Goal: Information Seeking & Learning: Learn about a topic

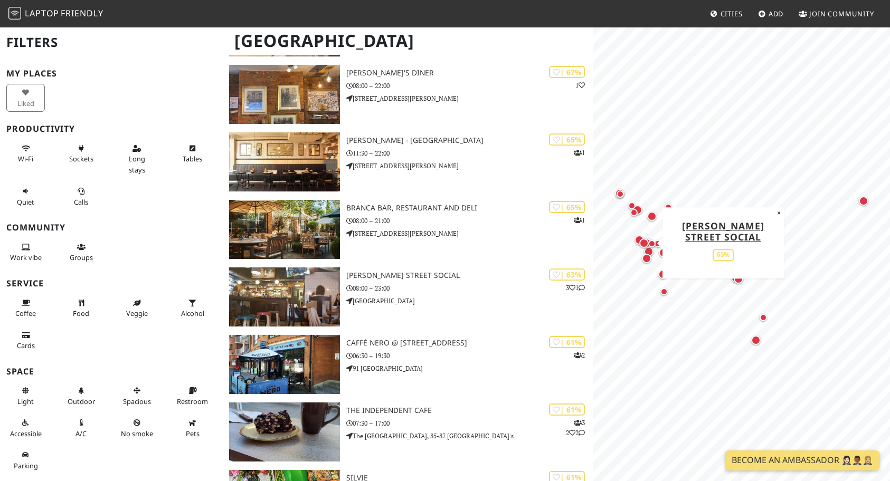
scroll to position [484, 0]
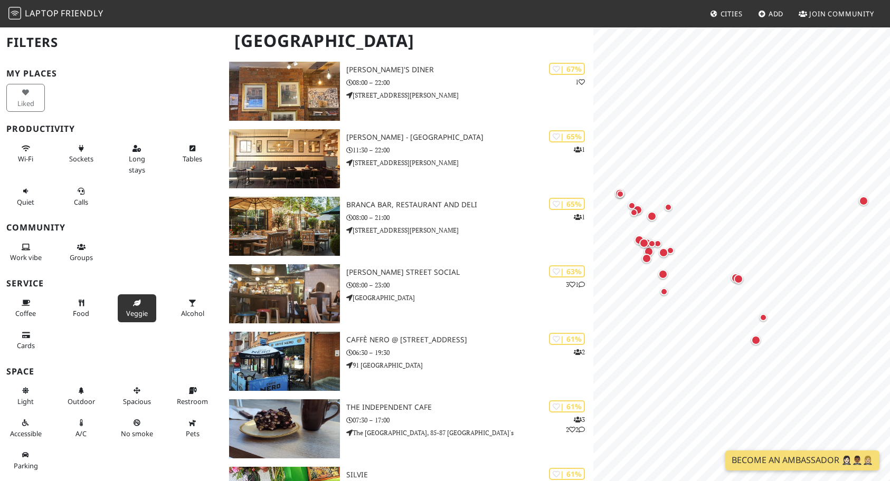
scroll to position [485, 0]
click at [86, 249] on button "Groups" at bounding box center [81, 253] width 39 height 28
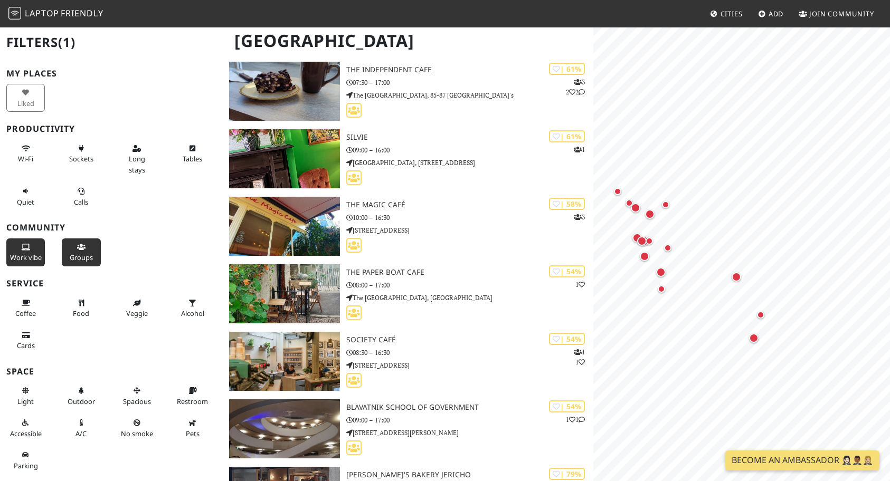
click at [36, 253] on span "Work vibe" at bounding box center [26, 257] width 32 height 9
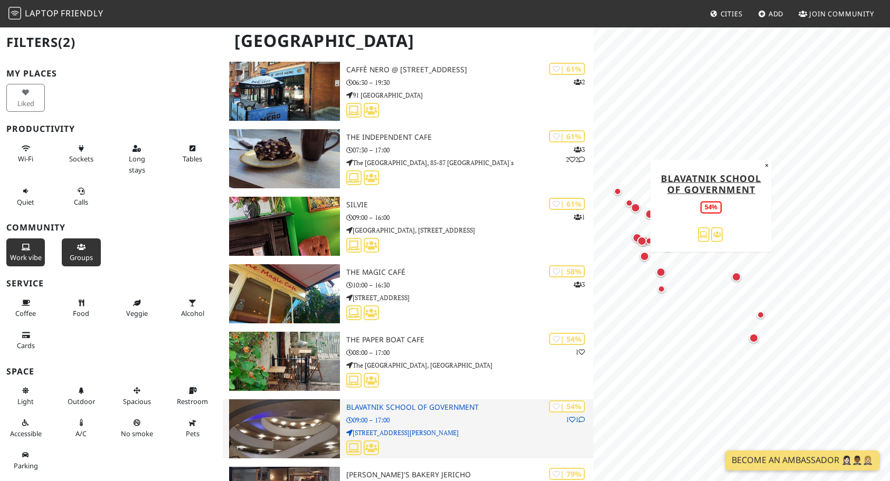
click at [307, 422] on img at bounding box center [284, 428] width 111 height 59
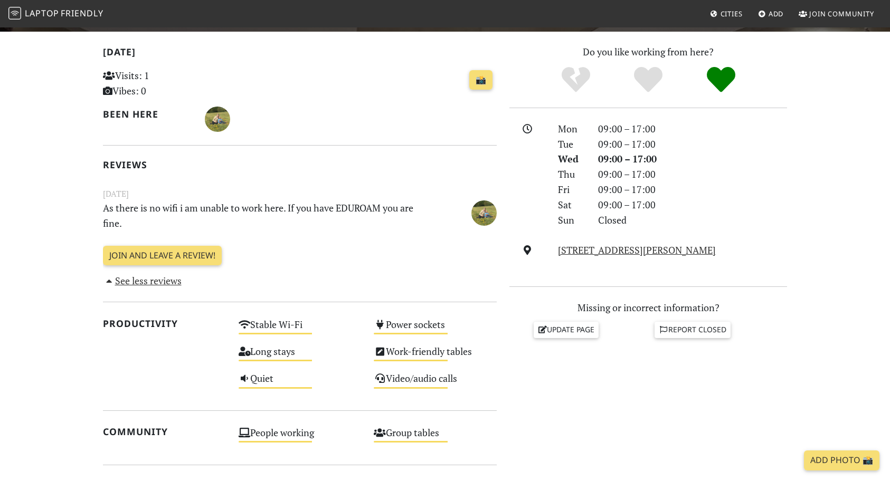
scroll to position [332, 0]
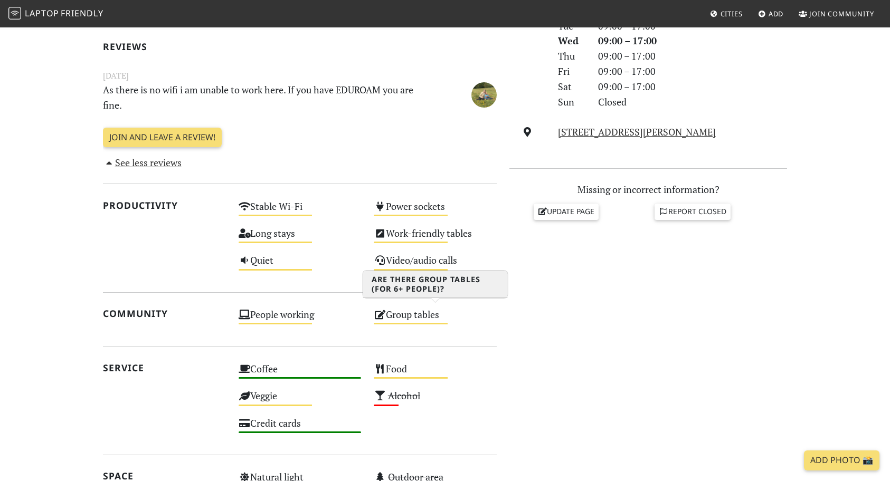
click at [422, 313] on div "Group tables Medium" at bounding box center [435, 319] width 136 height 27
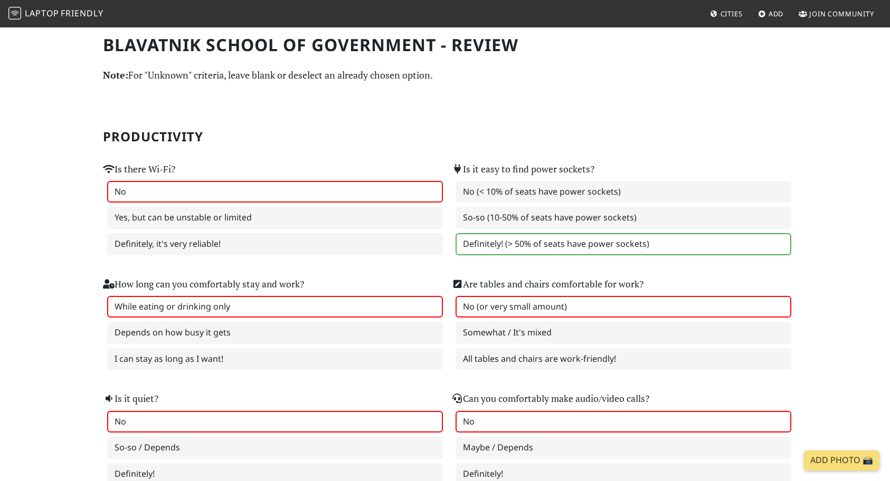
drag, startPoint x: 107, startPoint y: 46, endPoint x: 351, endPoint y: 31, distance: 244.8
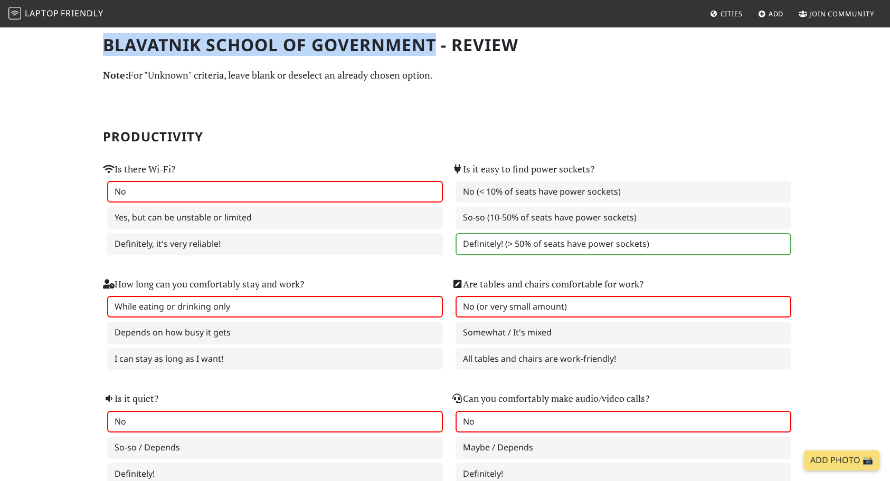
drag, startPoint x: 438, startPoint y: 46, endPoint x: 103, endPoint y: 47, distance: 335.1
click at [103, 47] on h1 "Blavatnik School of Government - Review" at bounding box center [445, 45] width 684 height 20
copy h1 "Blavatnik School of Government"
